Goal: Task Accomplishment & Management: Use online tool/utility

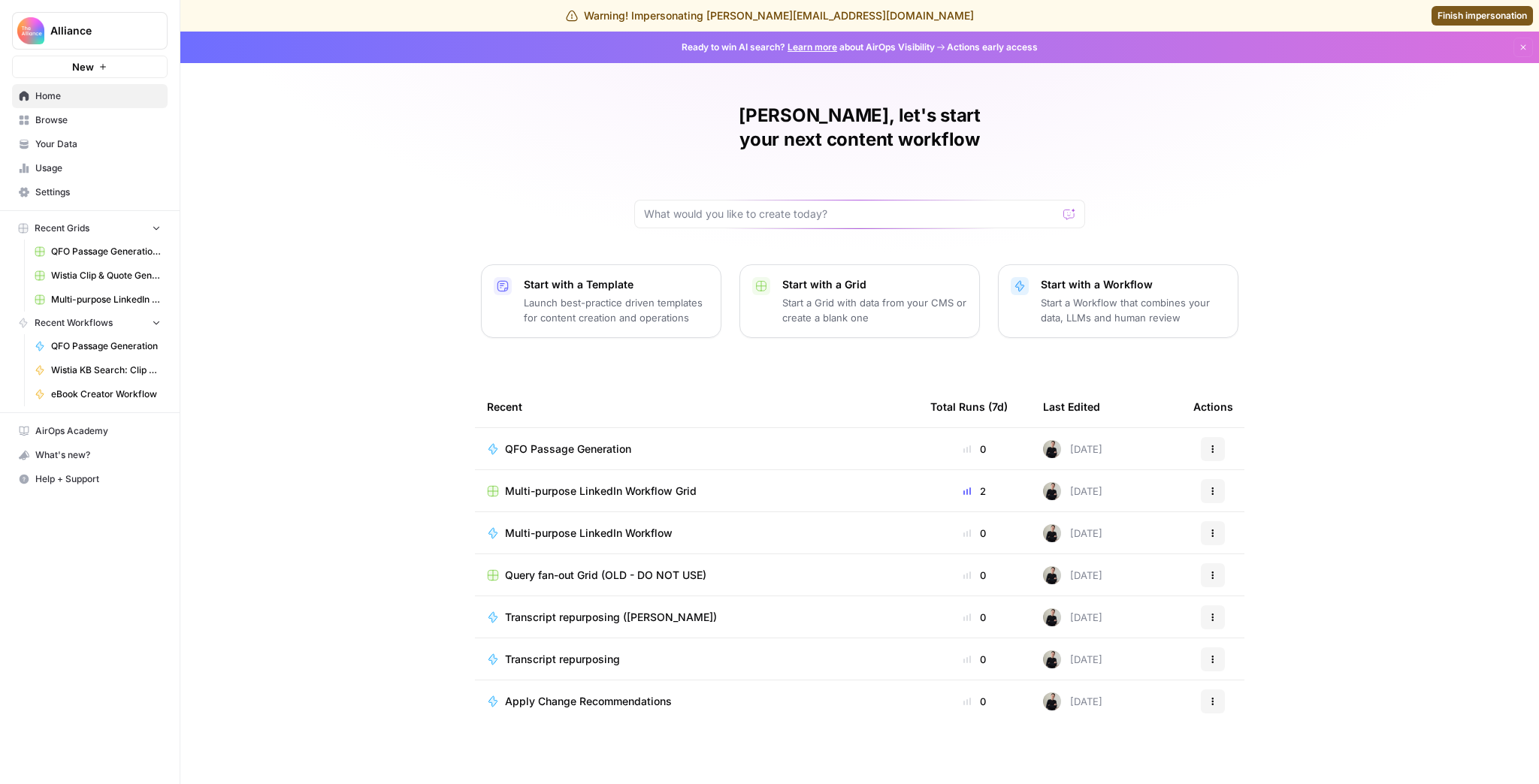
click at [91, 248] on span "QFO Passage Generation Grid (PMA)" at bounding box center [106, 251] width 110 height 13
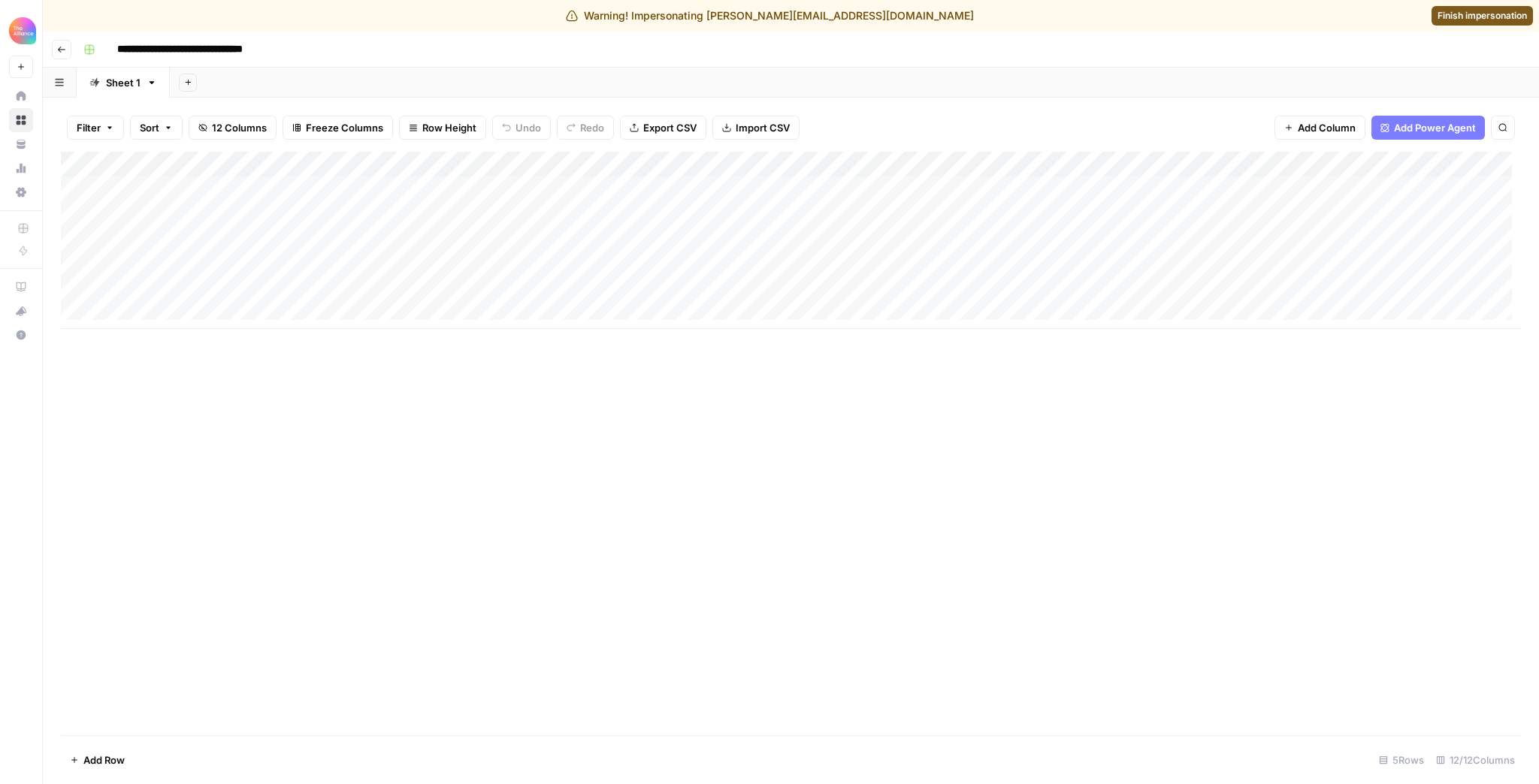
click at [321, 166] on div "Add Column" at bounding box center [791, 240] width 1460 height 177
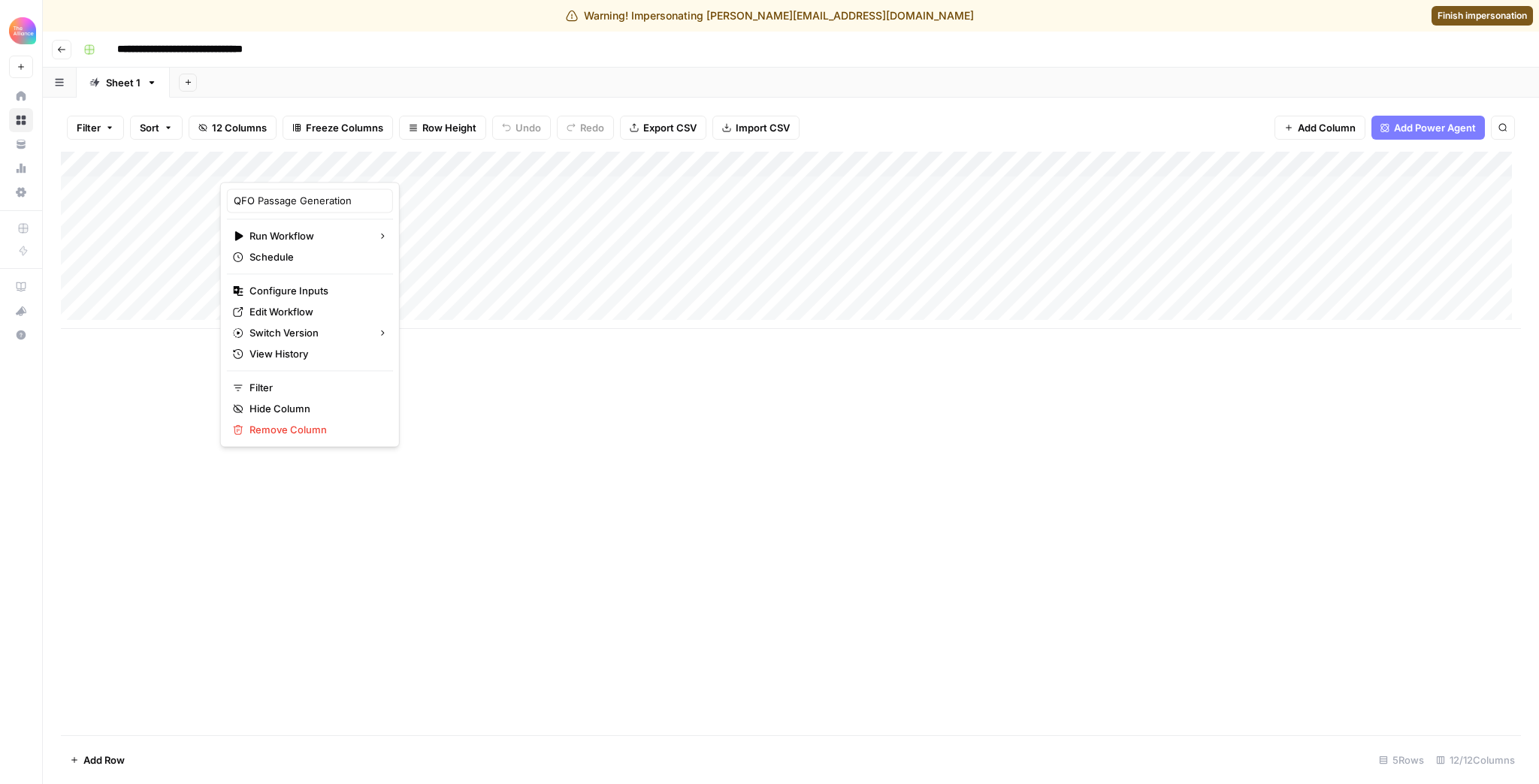
scroll to position [9, 0]
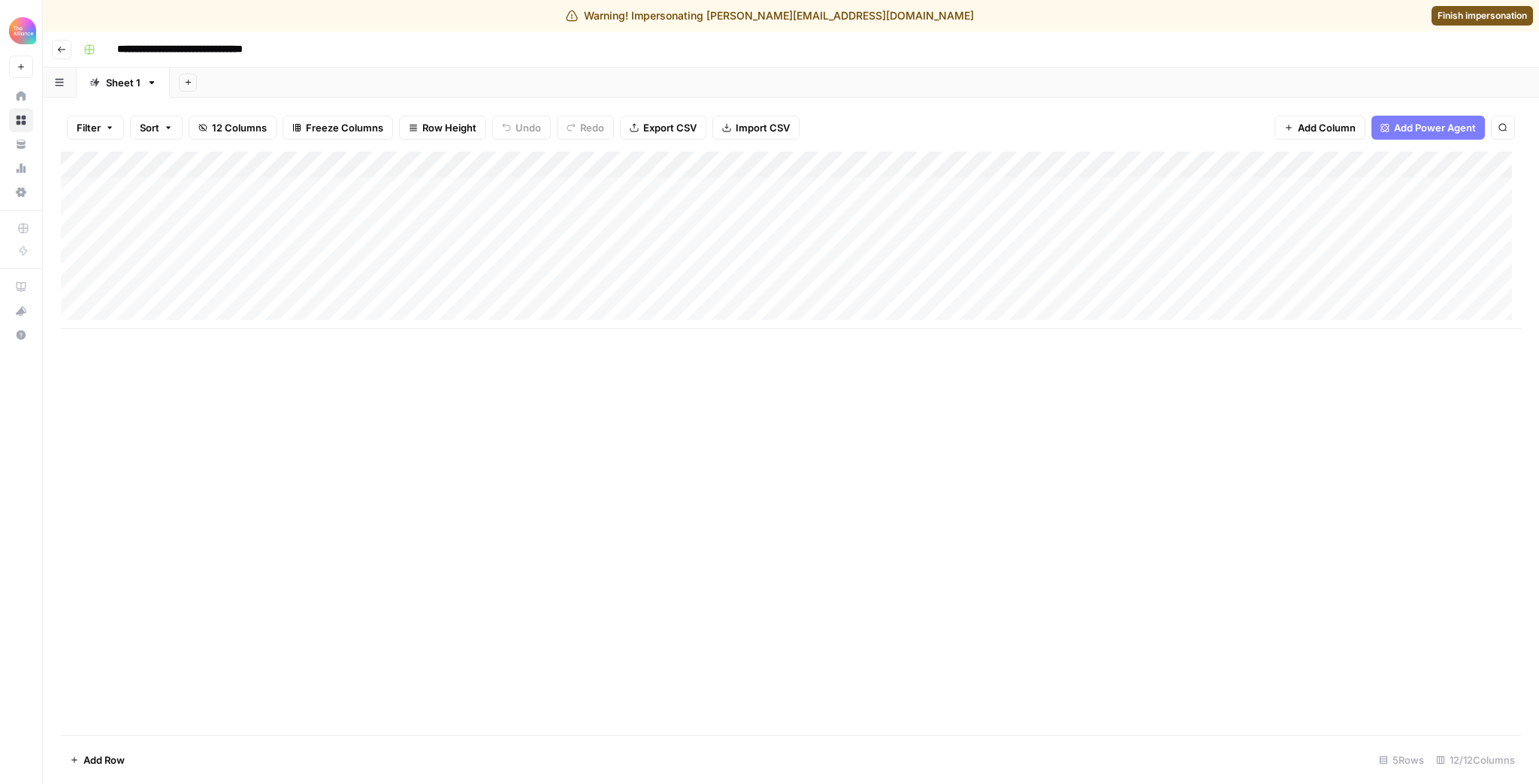
drag, startPoint x: 869, startPoint y: 328, endPoint x: 919, endPoint y: 328, distance: 50.0
click at [919, 328] on div "Add Column" at bounding box center [791, 240] width 1460 height 177
click at [320, 159] on div "Add Column" at bounding box center [791, 240] width 1460 height 177
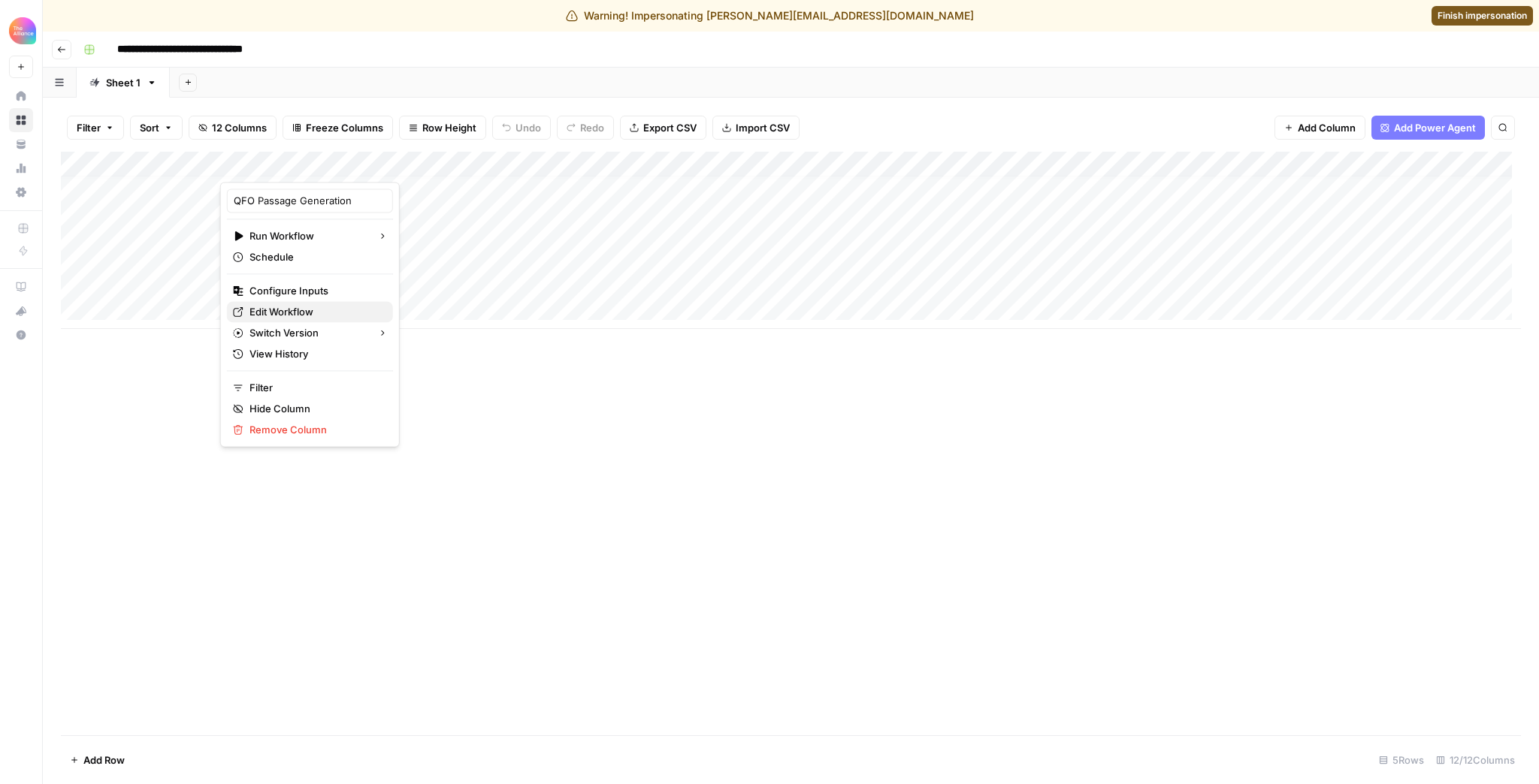
click at [300, 306] on span "Edit Workflow" at bounding box center [315, 311] width 132 height 15
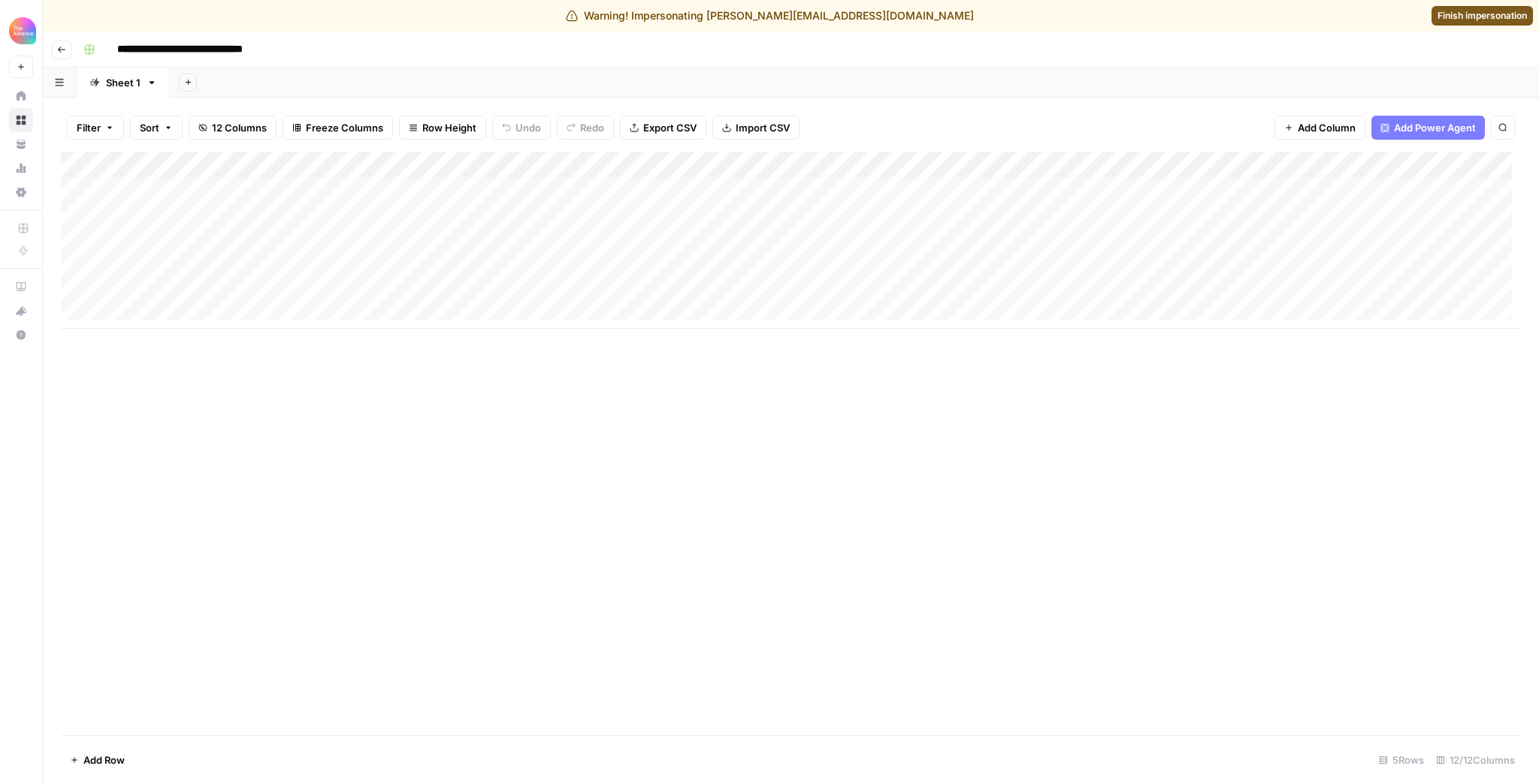
click at [53, 50] on button "Go back" at bounding box center [61, 49] width 19 height 19
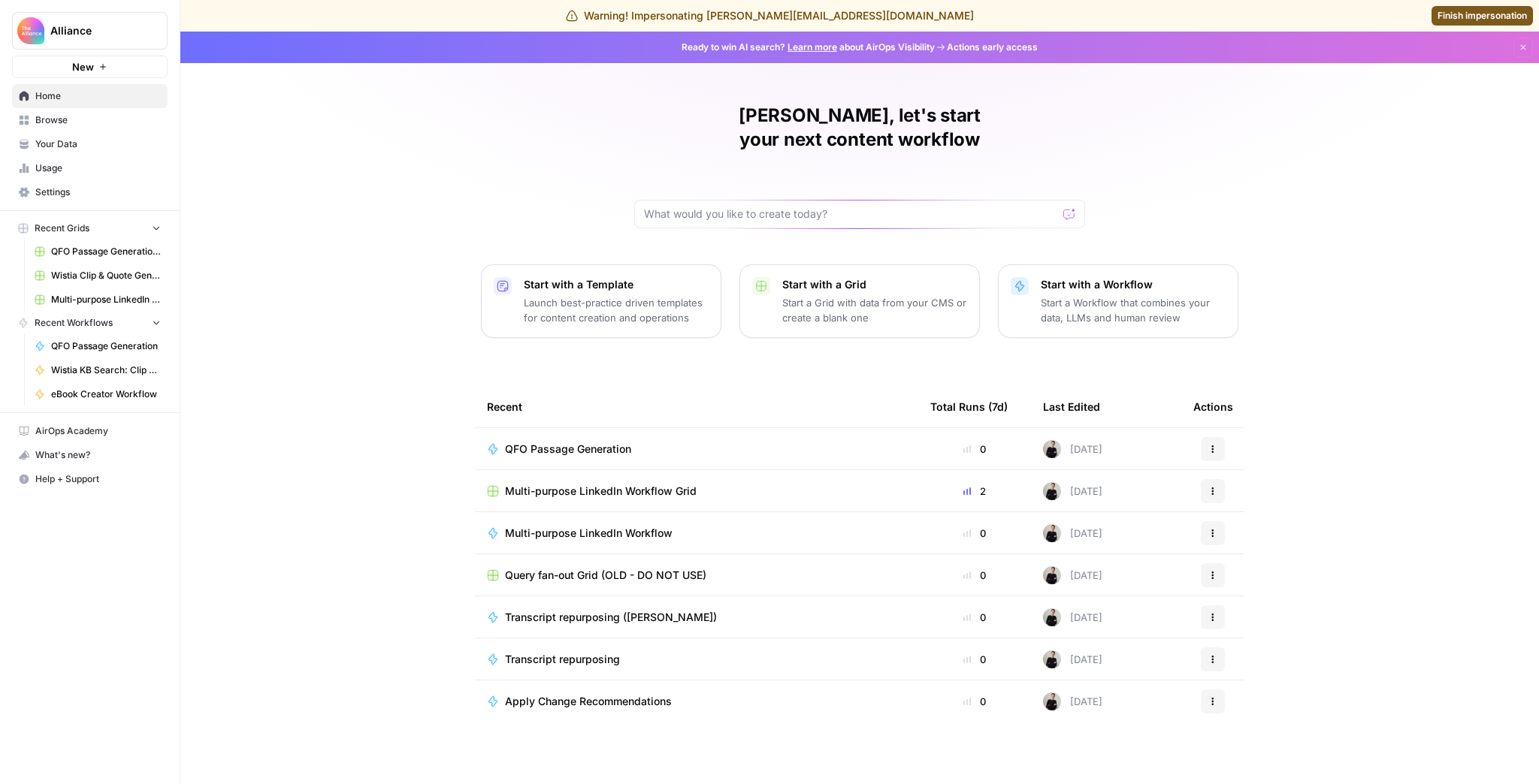
click at [619, 484] on span "Multi-purpose LinkedIn Workflow Grid" at bounding box center [601, 491] width 192 height 15
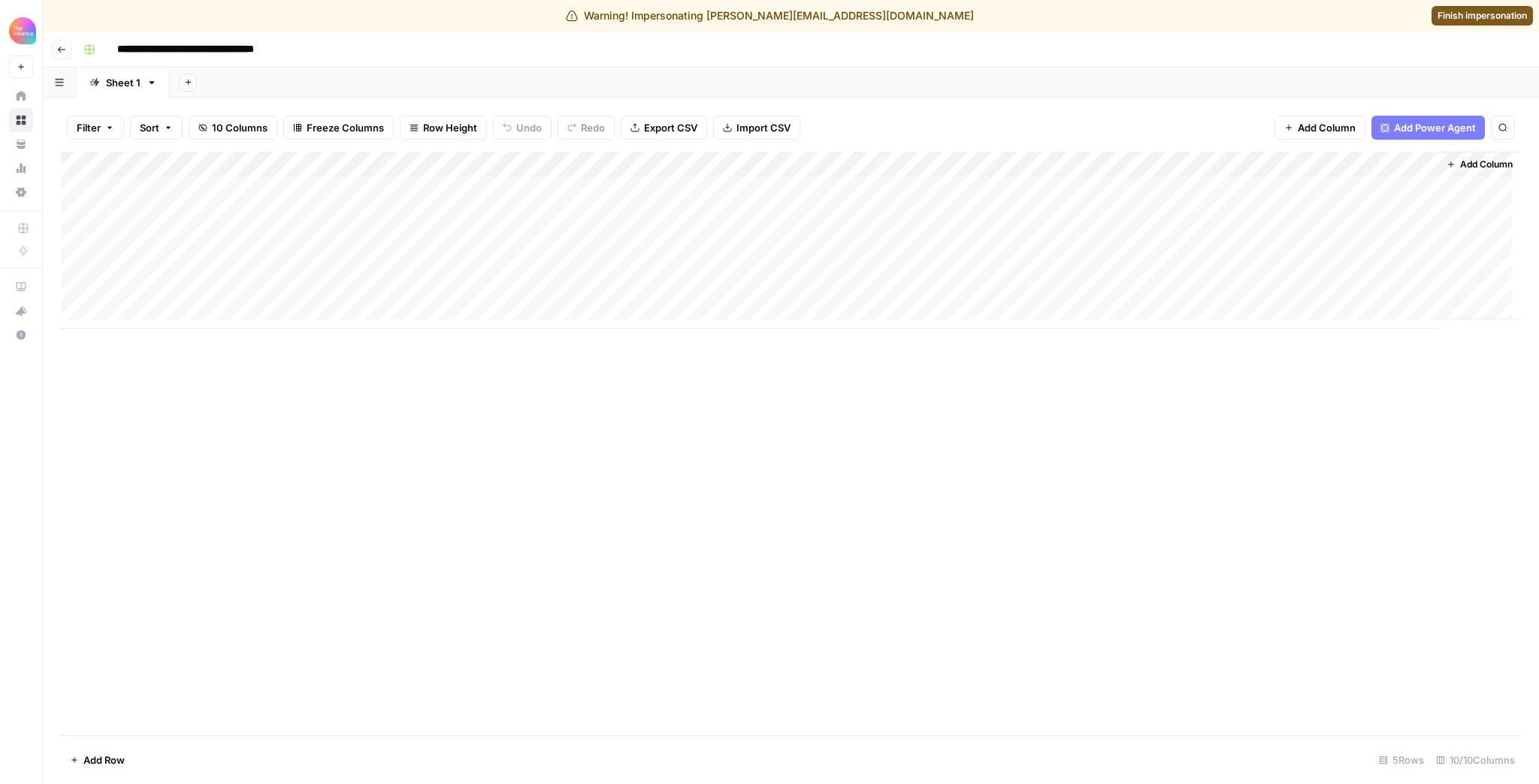
click at [1133, 167] on div "Add Column" at bounding box center [791, 240] width 1460 height 177
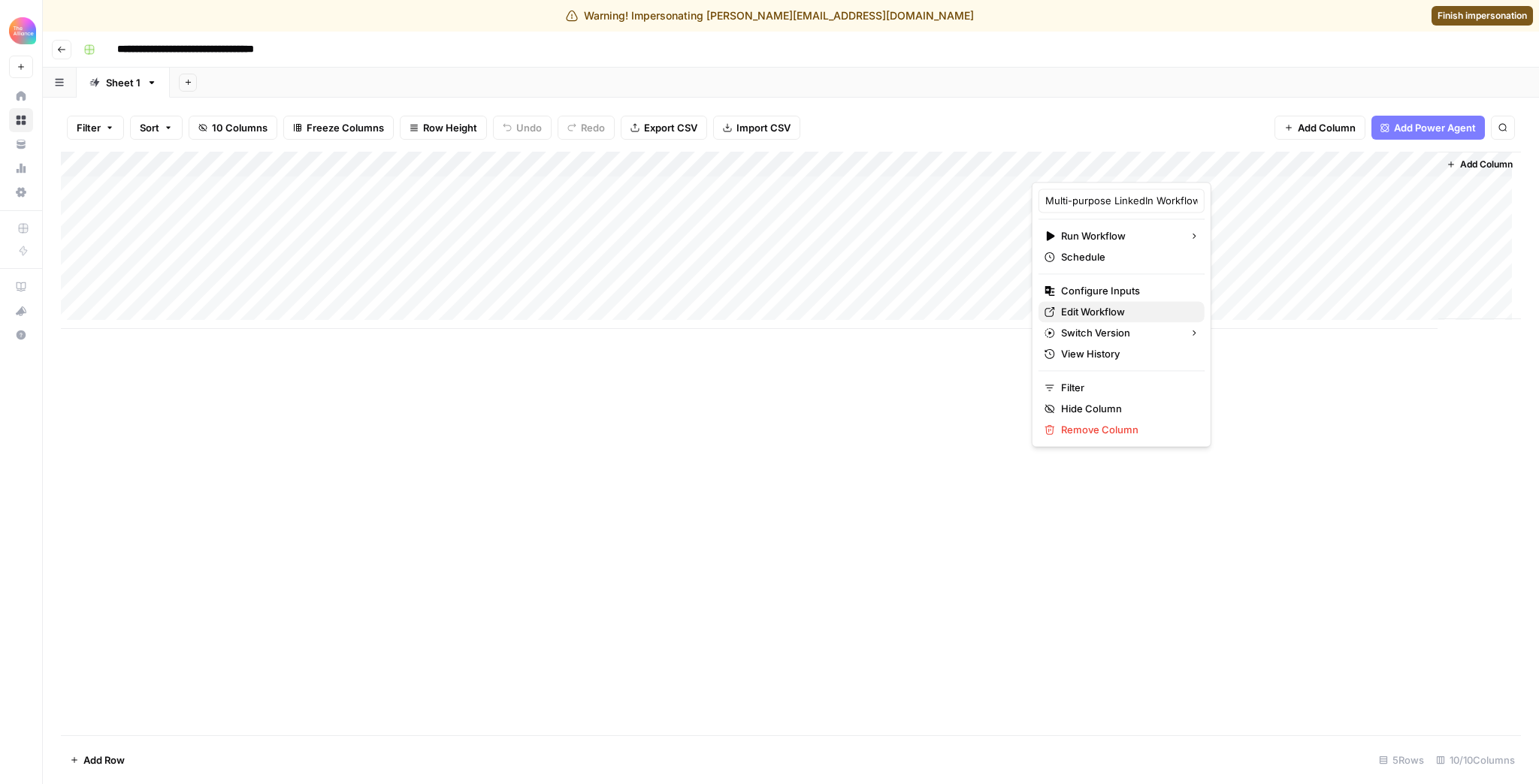
click at [1114, 310] on span "Edit Workflow" at bounding box center [1127, 311] width 132 height 15
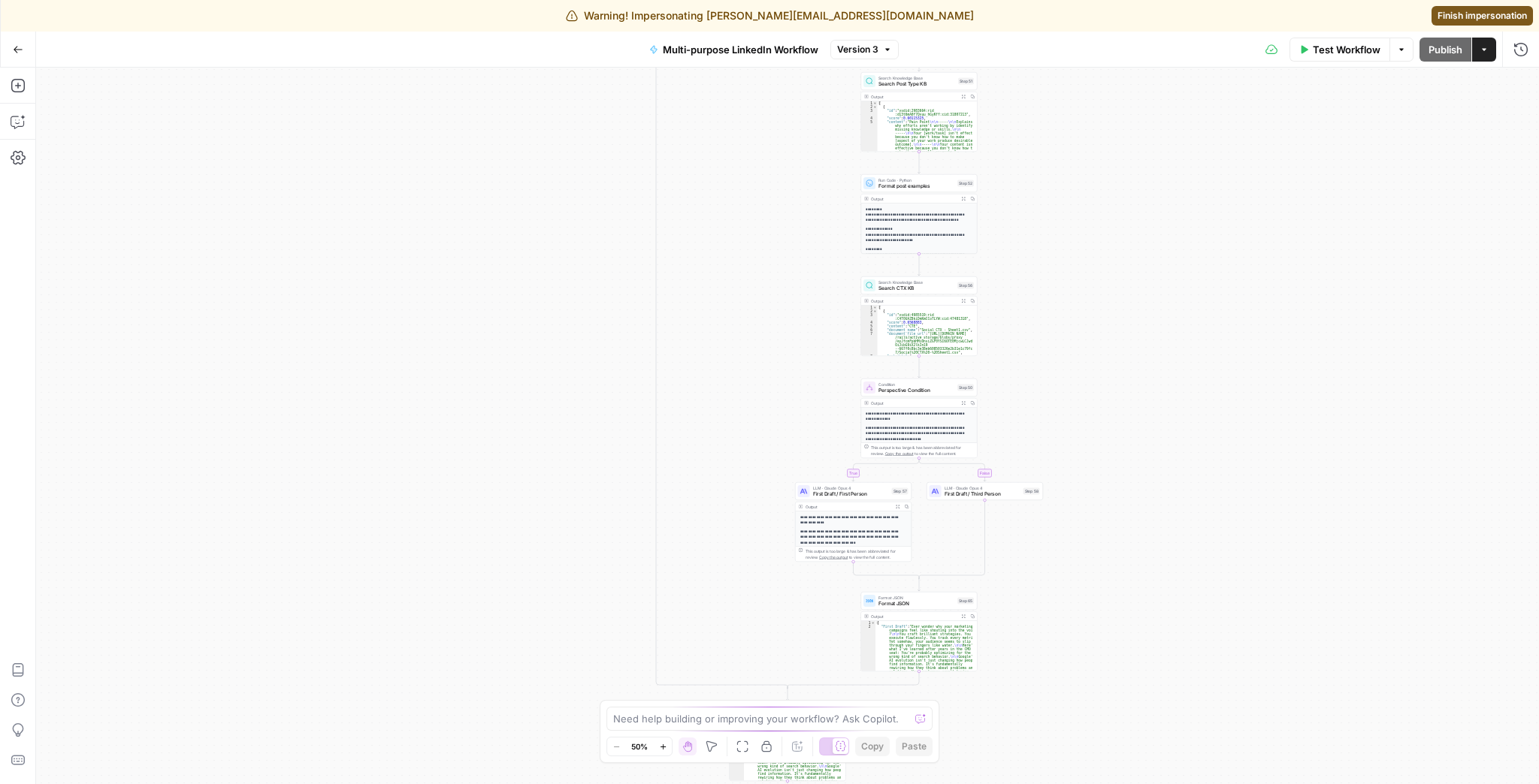
click at [1450, 13] on span "Finish impersonation" at bounding box center [1482, 15] width 90 height 13
